Goal: Task Accomplishment & Management: Complete application form

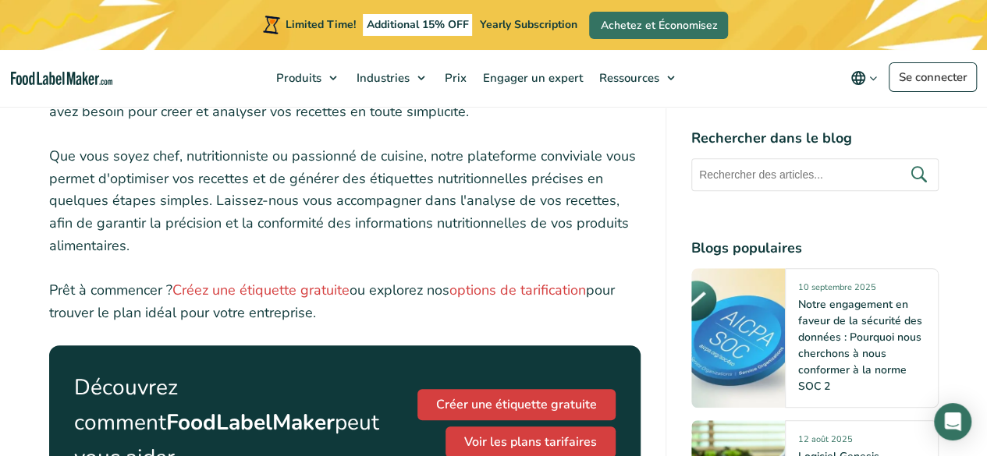
scroll to position [601, 0]
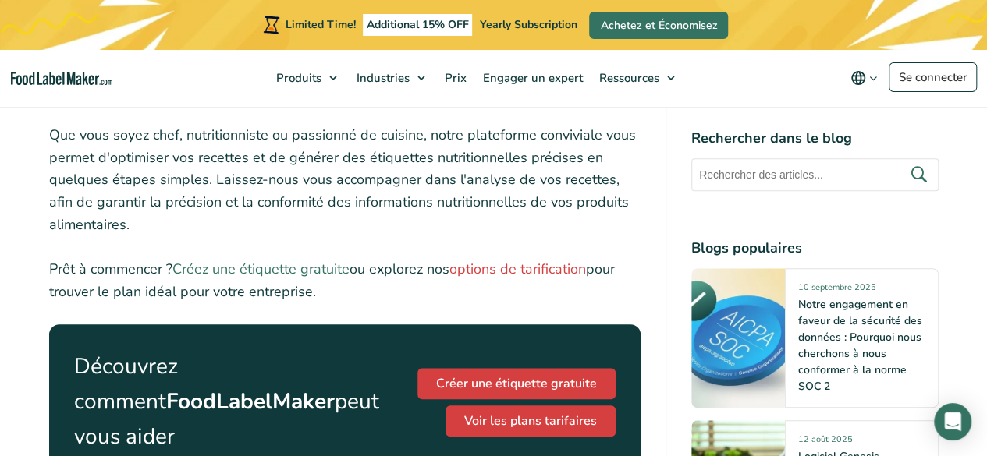
click at [307, 273] on link "Créez une étiquette gratuite" at bounding box center [260, 269] width 177 height 19
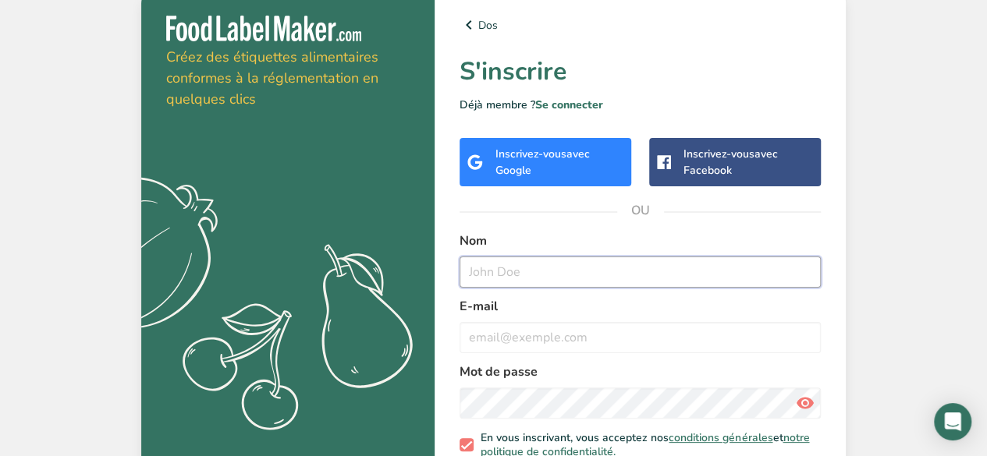
click at [485, 274] on input "text" at bounding box center [639, 272] width 361 height 31
type input "[PERSON_NAME]"
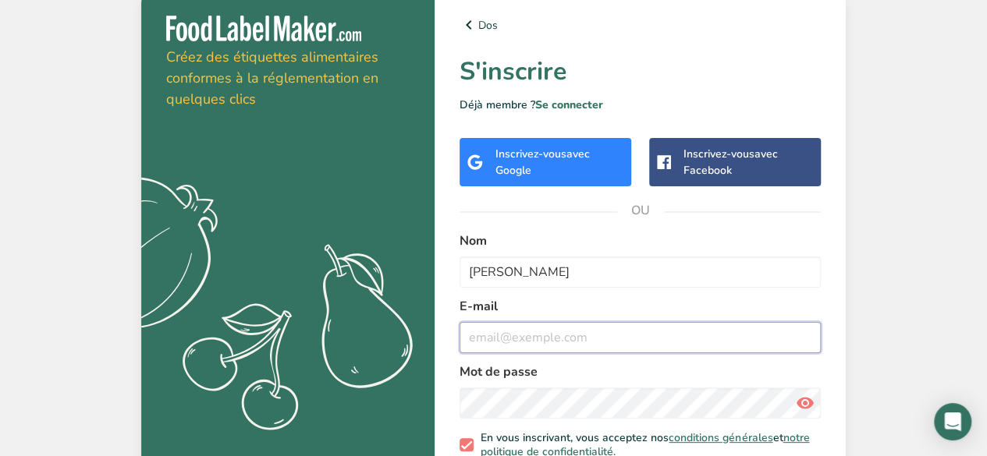
click at [491, 341] on input "email" at bounding box center [639, 337] width 361 height 31
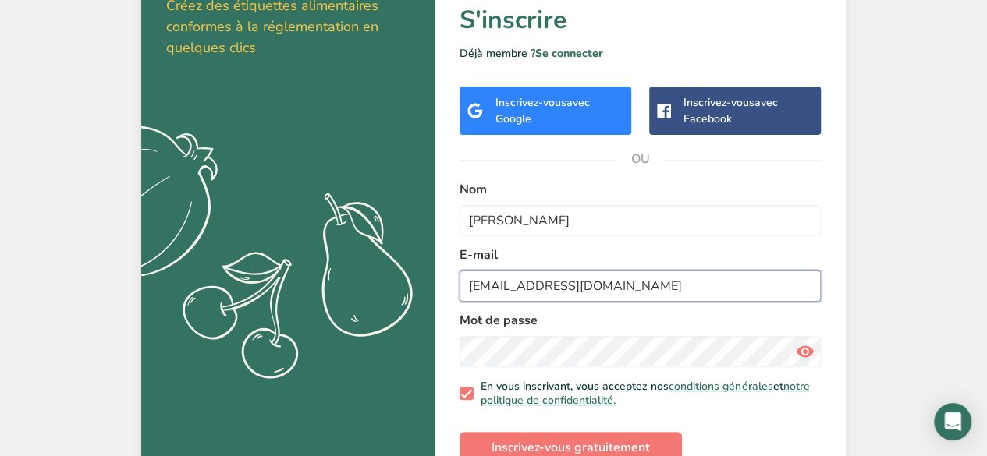
scroll to position [83, 0]
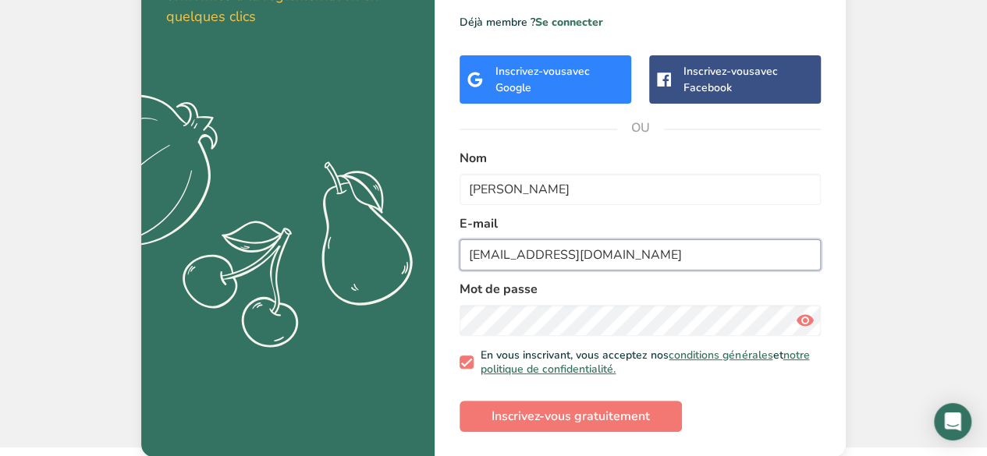
type input "[EMAIL_ADDRESS][DOMAIN_NAME]"
click at [801, 316] on icon at bounding box center [804, 321] width 19 height 28
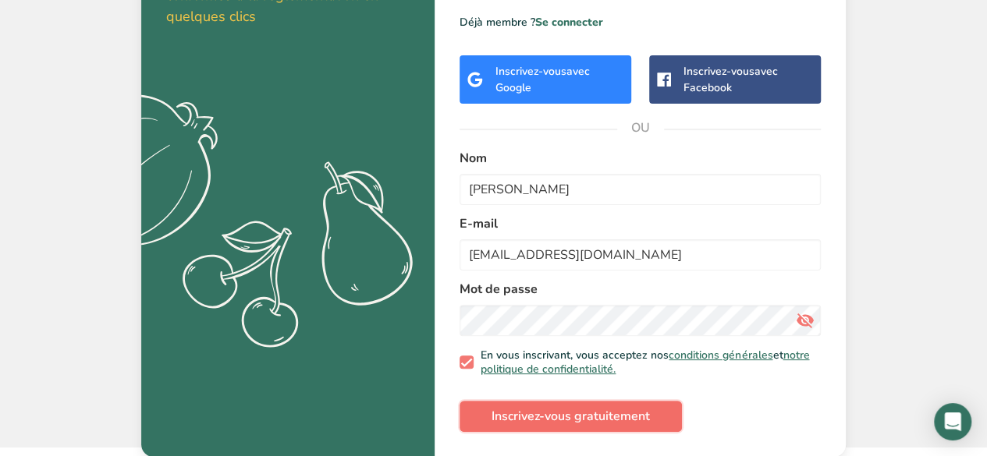
click at [618, 416] on font "Inscrivez-vous gratuitement" at bounding box center [570, 416] width 158 height 17
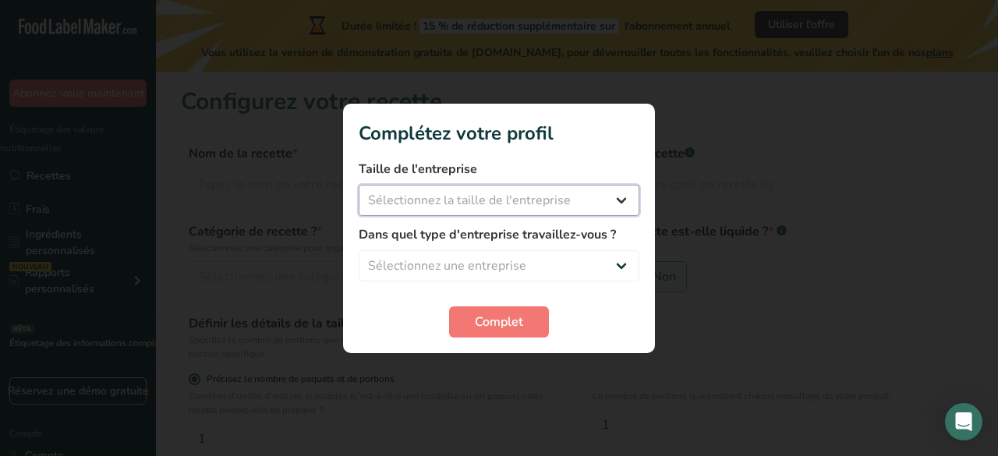
click at [619, 196] on select "Sélectionnez la taille de l'entreprise Fewer than 10 Employees 10 to 50 Employe…" at bounding box center [499, 200] width 281 height 31
select select "1"
click at [359, 185] on select "Sélectionnez la taille de l'entreprise Fewer than 10 Employees 10 to 50 Employe…" at bounding box center [499, 200] width 281 height 31
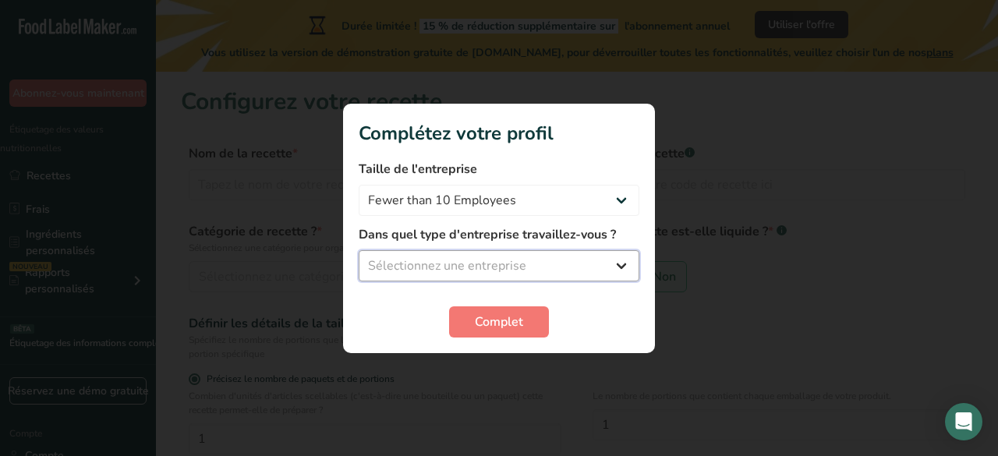
click at [615, 265] on select "Sélectionnez une entreprise Packaged Food Manufacturer Restaurant & Cafe Bakery…" at bounding box center [499, 265] width 281 height 31
select select "3"
click at [359, 250] on select "Sélectionnez une entreprise Packaged Food Manufacturer Restaurant & Cafe Bakery…" at bounding box center [499, 265] width 281 height 31
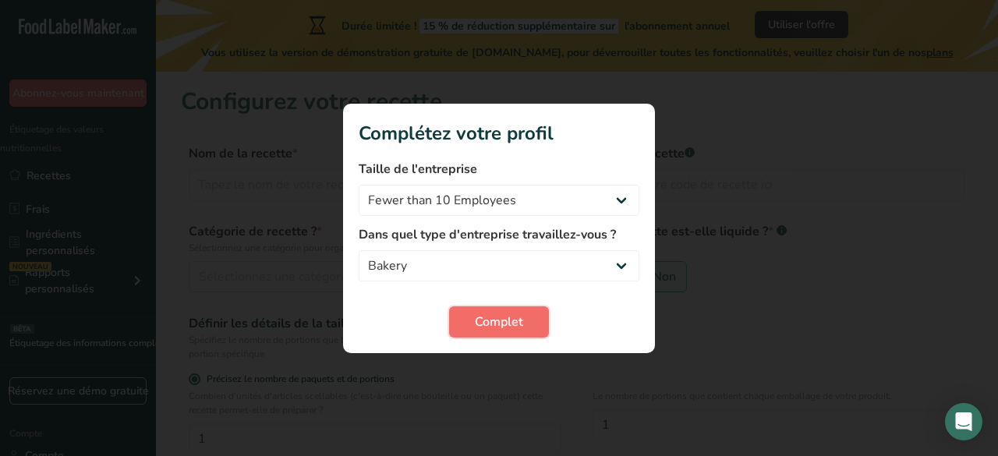
click at [504, 315] on font "Complet" at bounding box center [499, 322] width 48 height 17
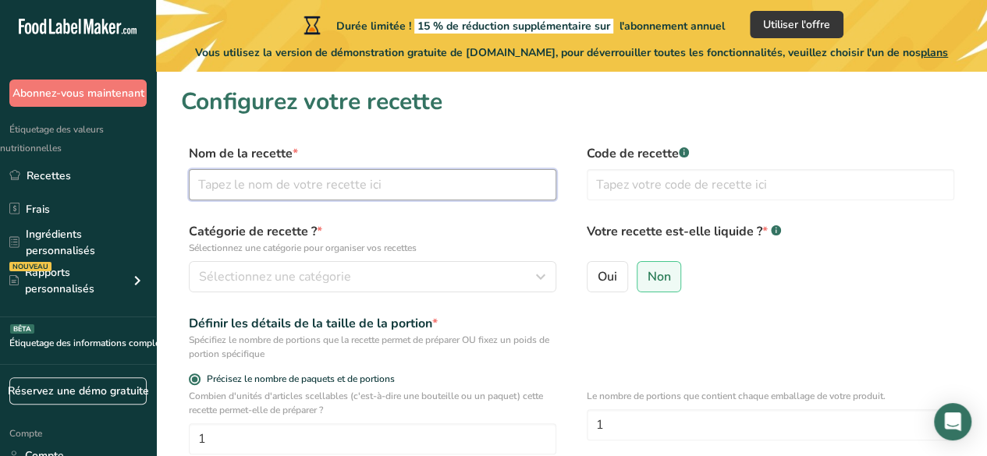
click at [270, 182] on input "text" at bounding box center [372, 184] width 367 height 31
type input "P"
type input "NATURE"
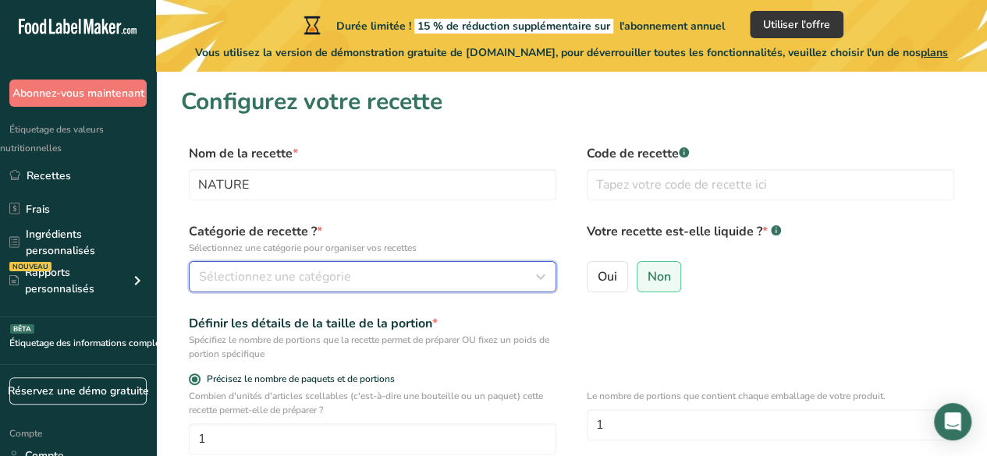
click at [538, 275] on icon "button" at bounding box center [540, 277] width 19 height 28
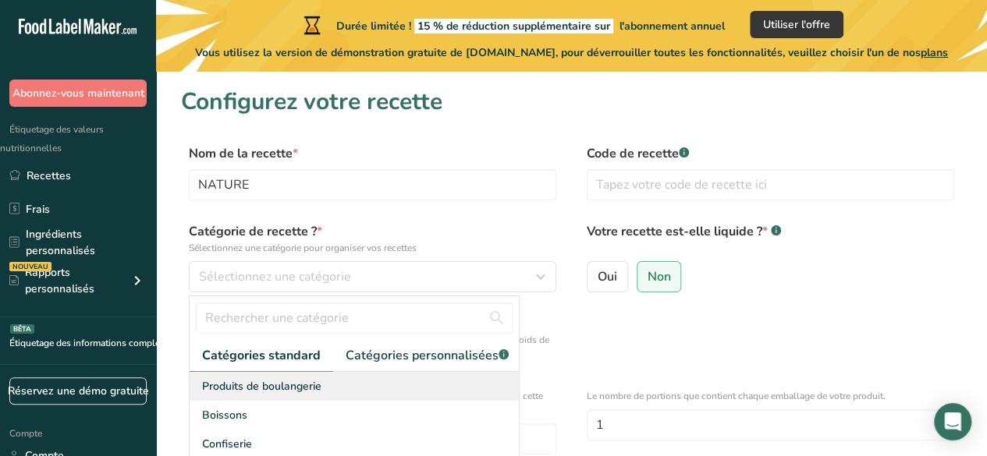
click at [250, 394] on font "Produits de boulangerie" at bounding box center [261, 386] width 119 height 15
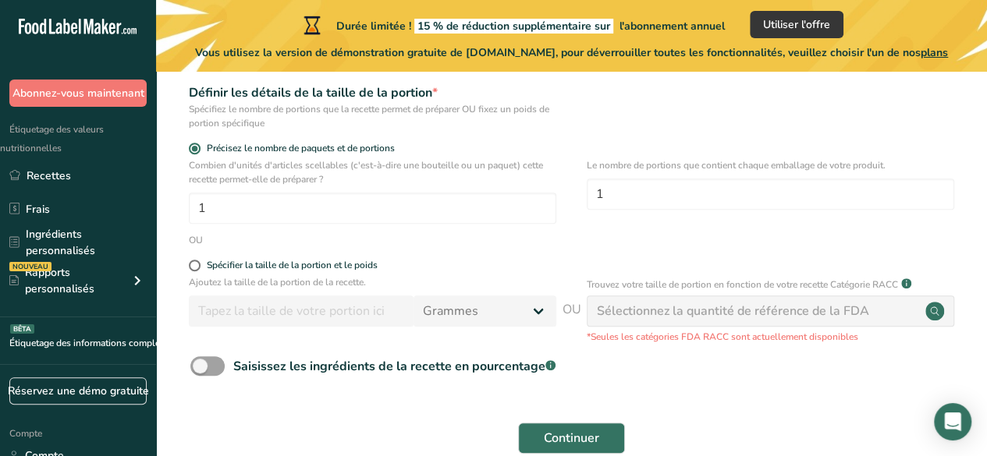
scroll to position [229, 0]
click at [193, 266] on span at bounding box center [195, 267] width 12 height 12
click at [193, 266] on input "Spécifier la taille de la portion et le poids" at bounding box center [194, 267] width 10 height 10
radio input "true"
radio input "false"
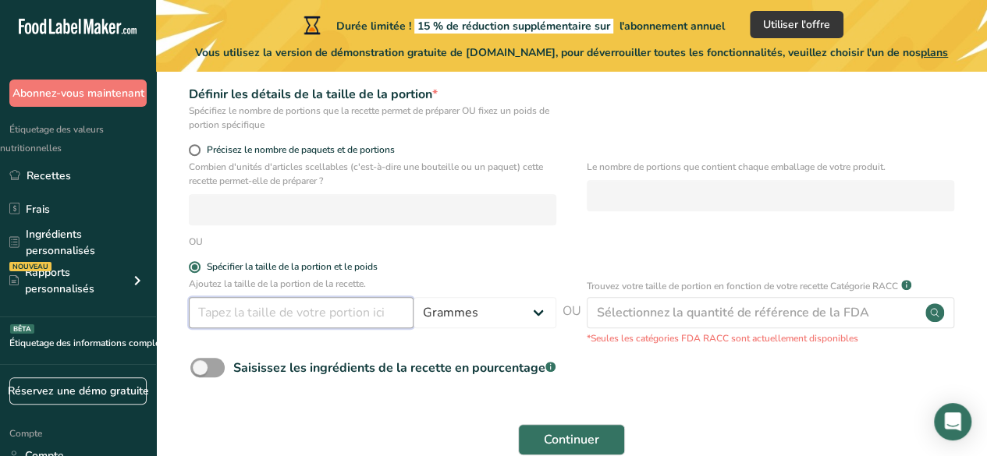
click at [349, 308] on input "number" at bounding box center [301, 312] width 225 height 31
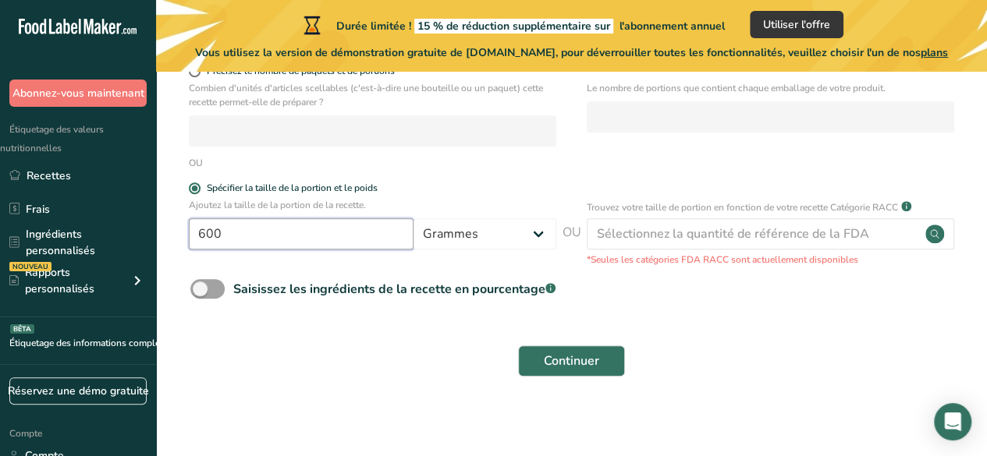
scroll to position [312, 0]
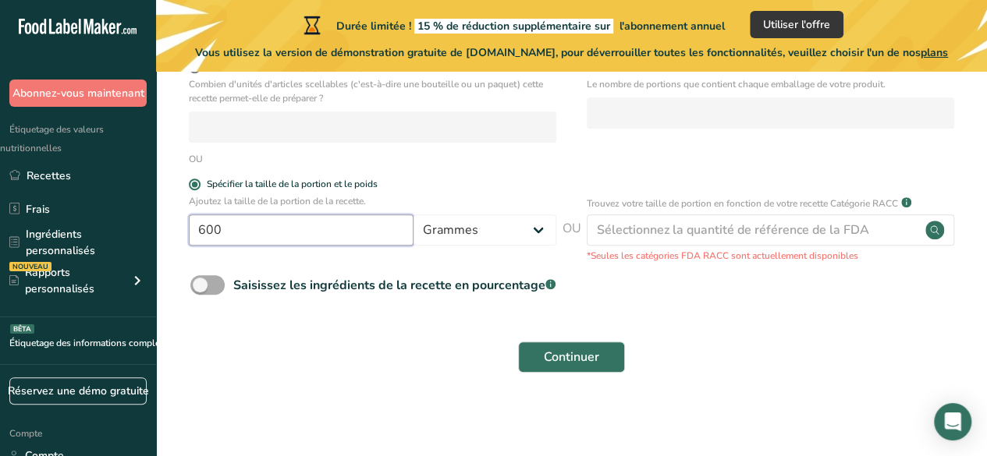
type input "600"
click at [209, 288] on span at bounding box center [207, 284] width 34 height 19
click at [200, 288] on input "Saisissez les ingrédients de la recette en pourcentage .a-a{fill:#347362;}.b-a{…" at bounding box center [195, 285] width 10 height 10
checkbox input "true"
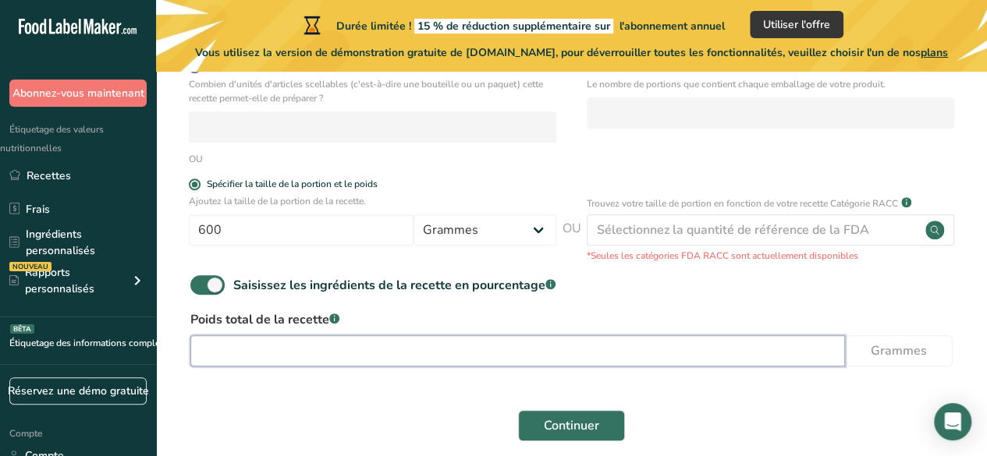
click at [311, 349] on input "number" at bounding box center [517, 350] width 654 height 31
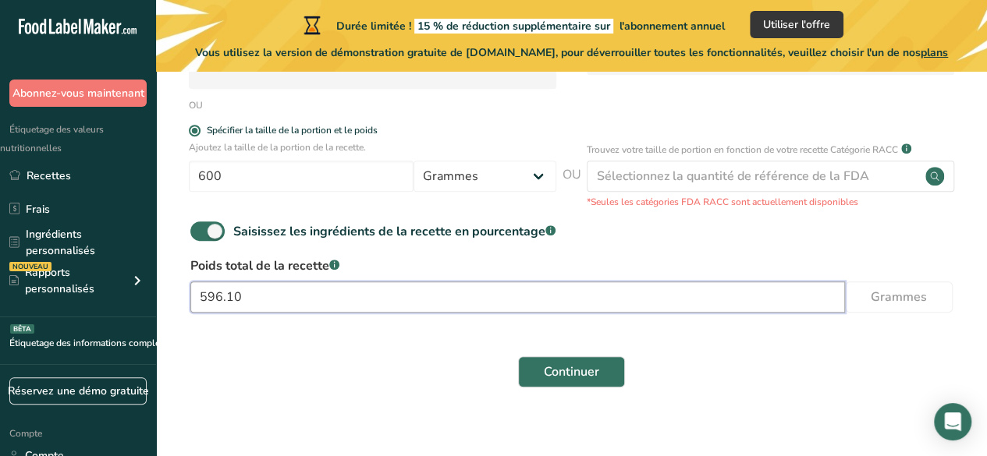
scroll to position [368, 0]
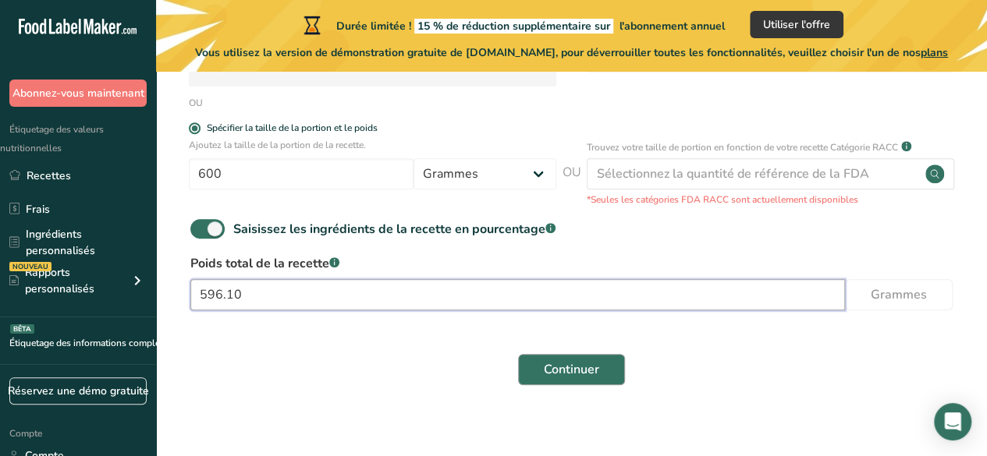
type input "596.10"
click at [604, 367] on button "Continuer" at bounding box center [571, 369] width 107 height 31
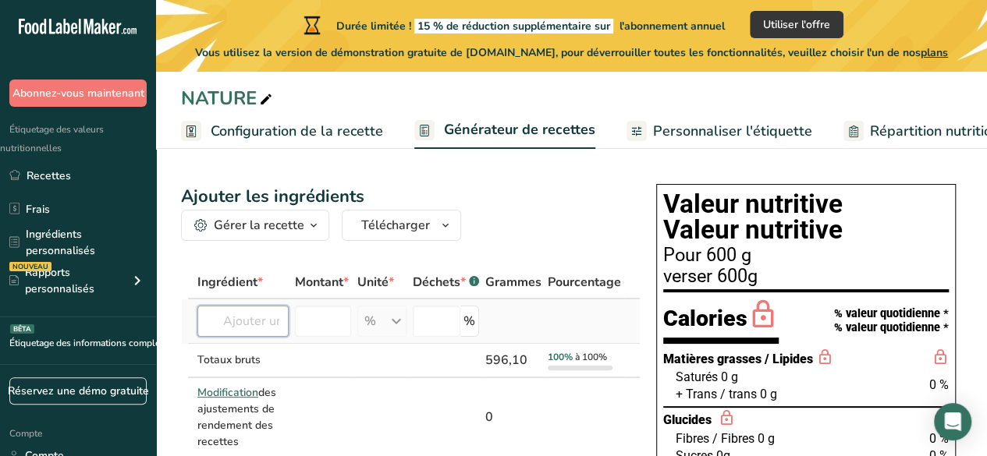
click at [242, 316] on input "text" at bounding box center [242, 321] width 91 height 31
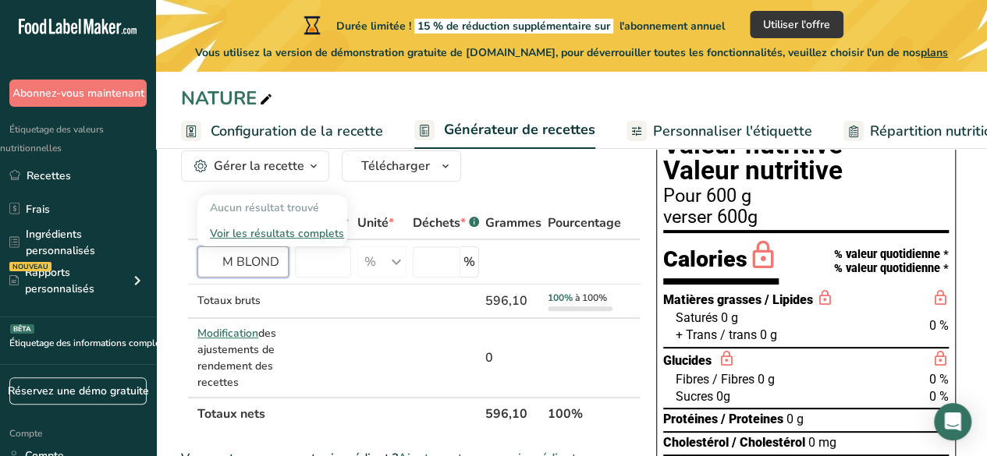
scroll to position [61, 0]
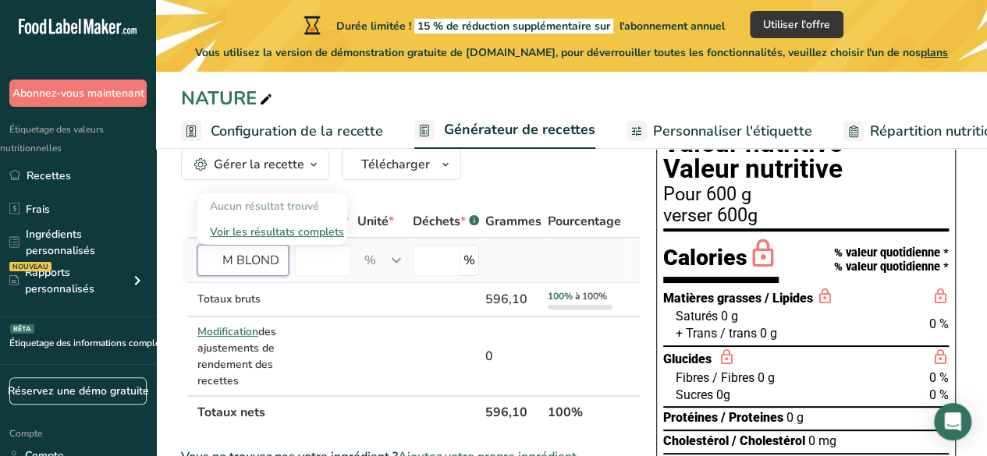
type input "PSYLLIUM BLOND"
click at [309, 225] on font "Voir les résultats complets" at bounding box center [277, 232] width 134 height 15
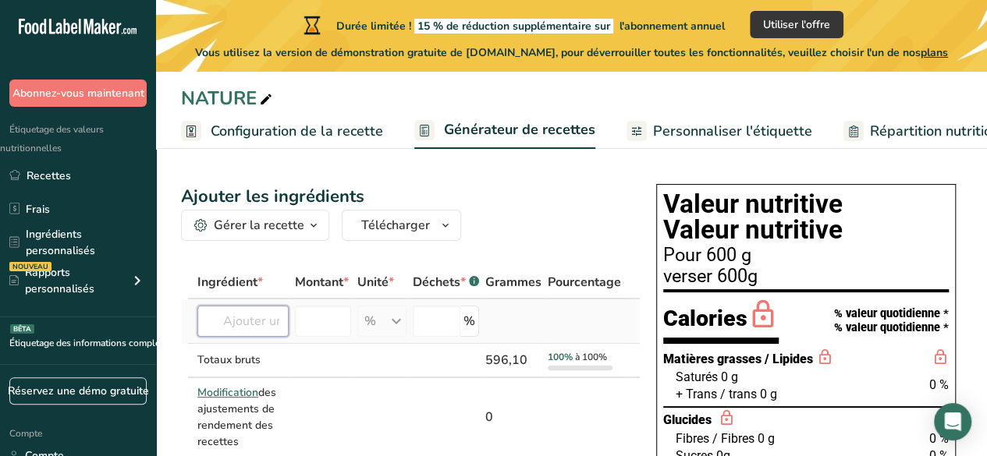
click at [253, 322] on input "text" at bounding box center [242, 321] width 91 height 31
click at [310, 321] on input "number" at bounding box center [323, 321] width 56 height 31
type input "0.05"
click at [258, 317] on input "text" at bounding box center [242, 321] width 91 height 31
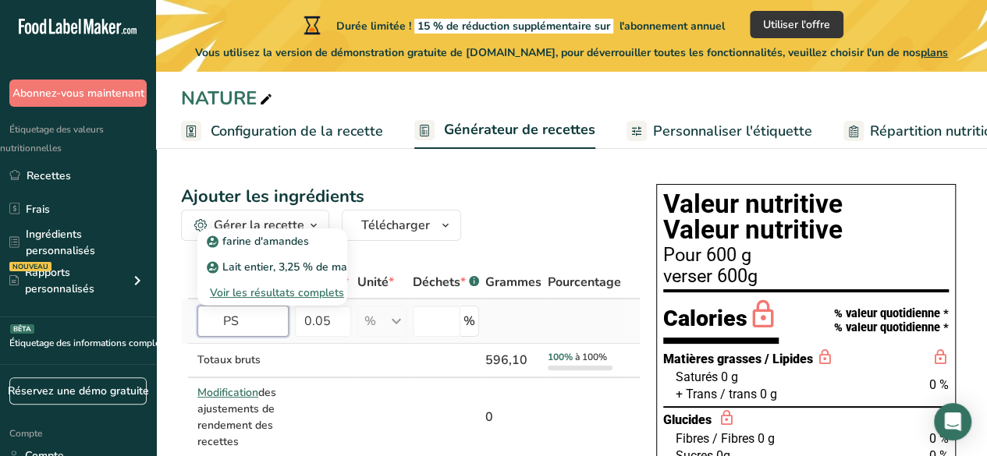
type input "P"
type input "p"
type input "e"
type input "psyllium"
click at [298, 285] on font "Voir les résultats complets" at bounding box center [277, 292] width 134 height 15
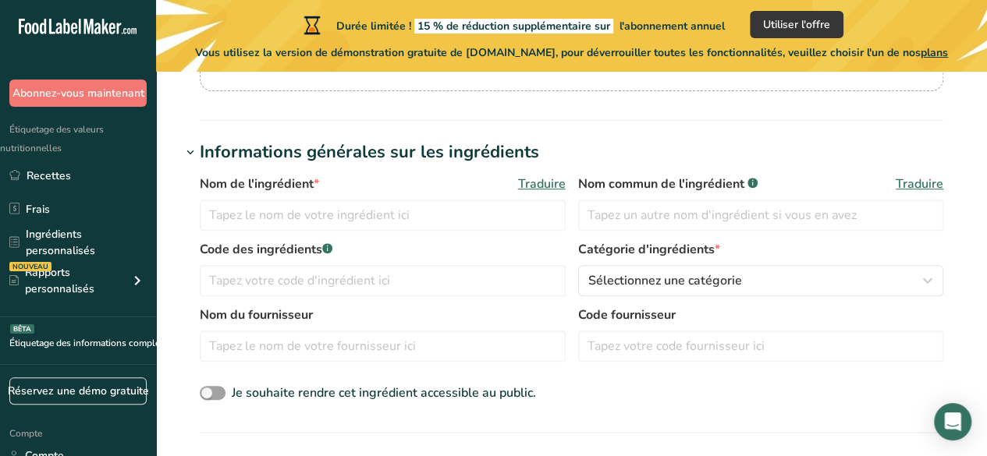
scroll to position [259, 0]
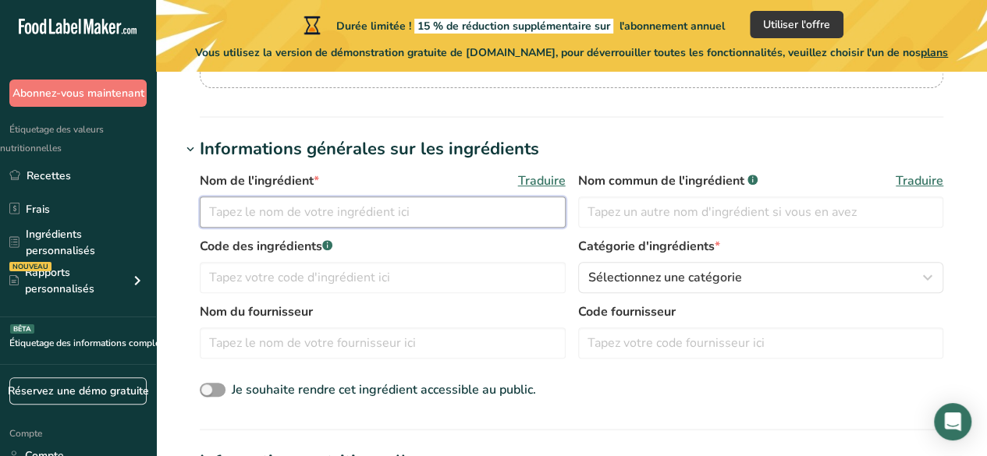
click at [219, 210] on input "text" at bounding box center [383, 212] width 366 height 31
type input "psyllium blond"
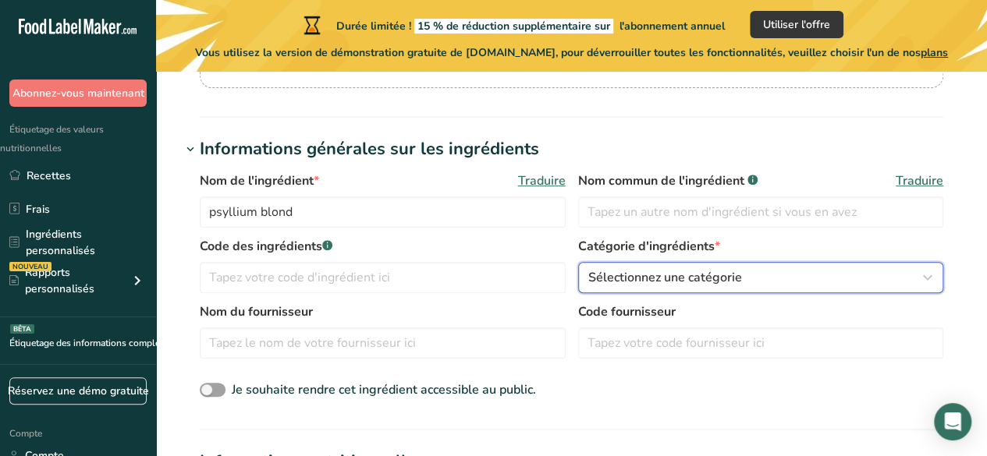
click at [931, 268] on icon "button" at bounding box center [927, 278] width 19 height 28
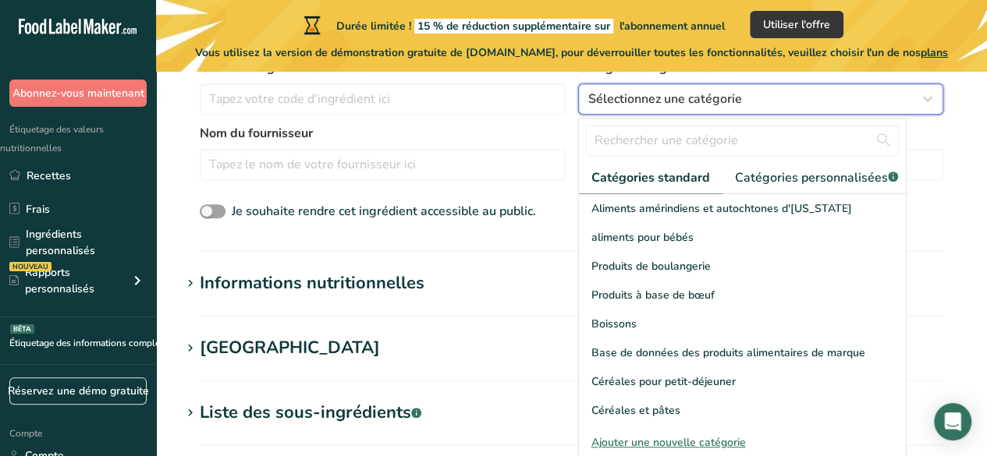
scroll to position [444, 0]
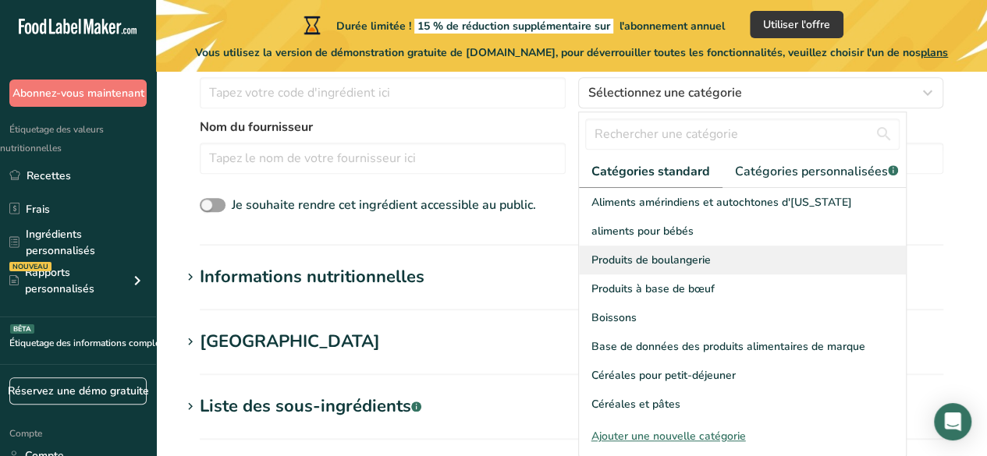
click at [714, 270] on div "Produits de boulangerie" at bounding box center [743, 260] width 328 height 29
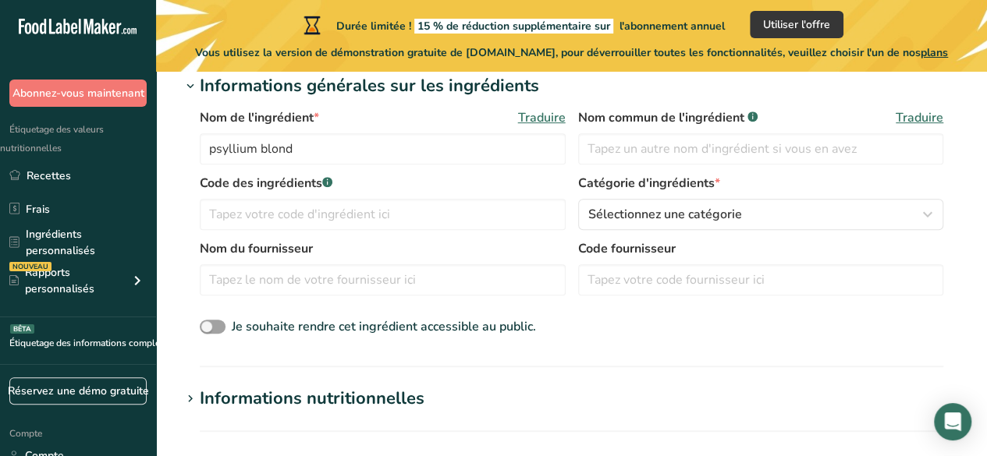
scroll to position [317, 0]
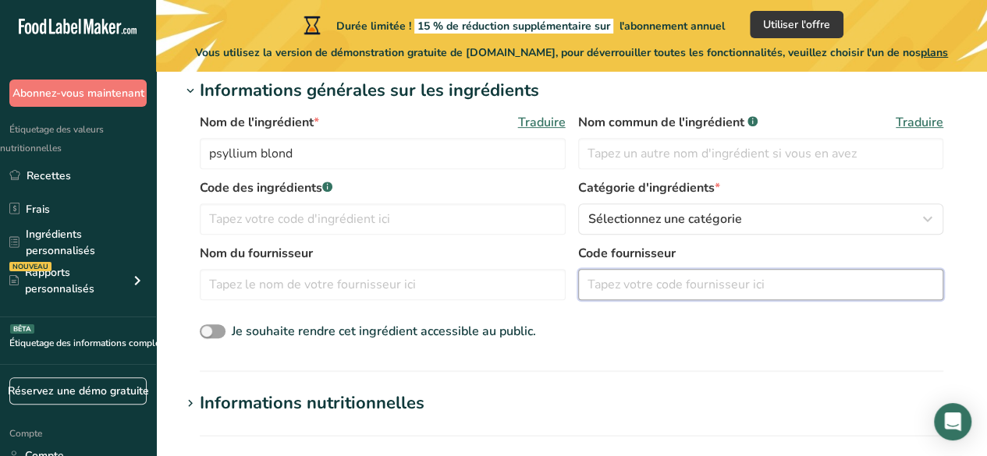
click at [630, 282] on input "text" at bounding box center [761, 284] width 366 height 31
type input "j"
click at [318, 283] on input "text" at bounding box center [383, 284] width 366 height 31
type input "jamestown"
click at [332, 396] on font "Informations nutritionnelles" at bounding box center [312, 403] width 225 height 23
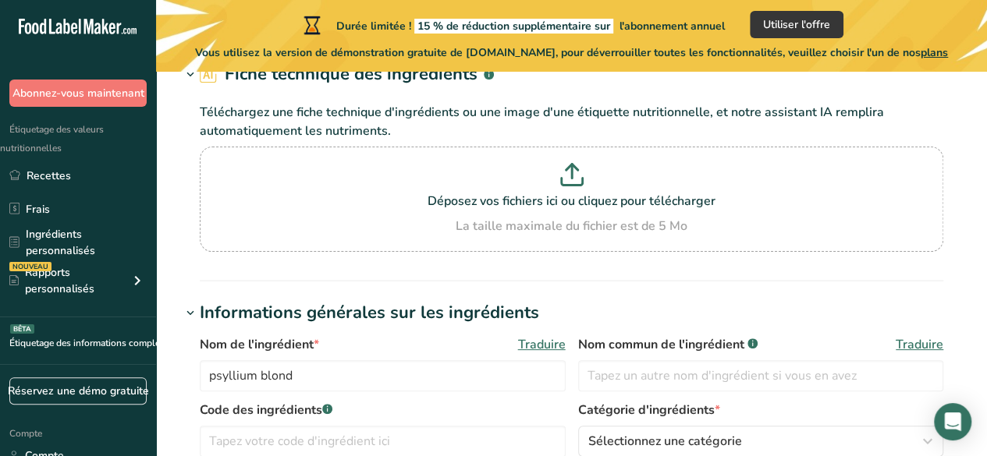
scroll to position [0, 0]
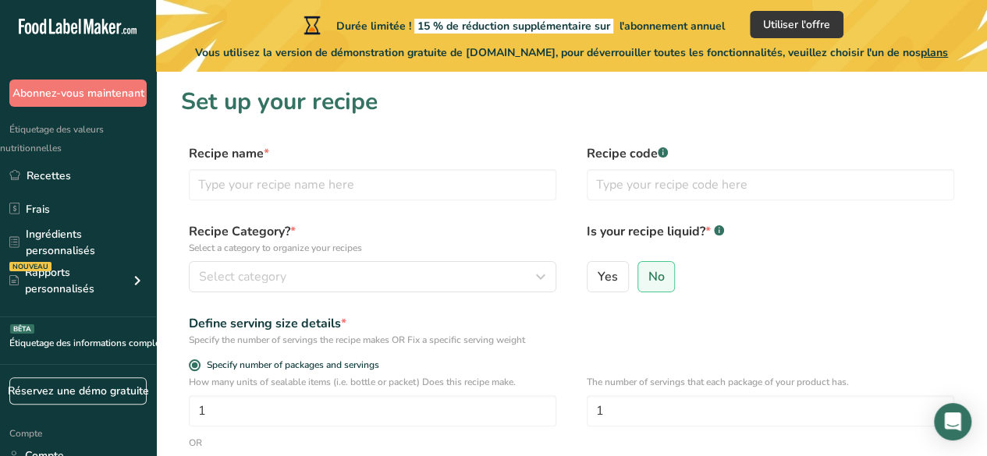
scroll to position [284, 0]
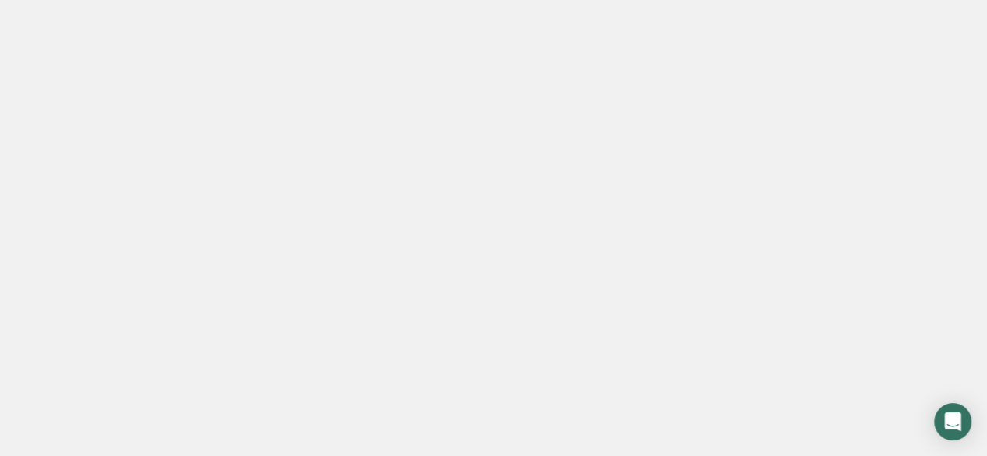
scroll to position [83, 0]
